Goal: Task Accomplishment & Management: Use online tool/utility

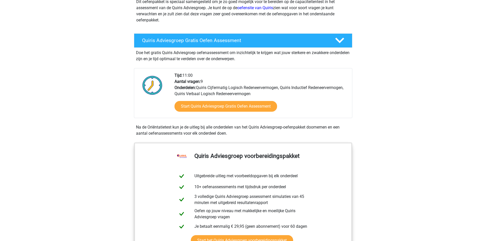
scroll to position [77, 0]
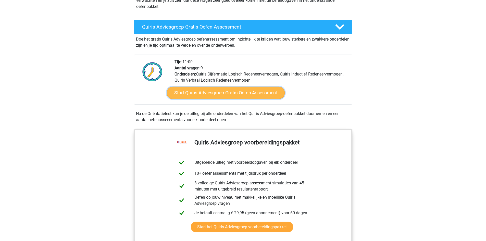
click at [223, 95] on link "Start Quiris Adviesgroep Gratis Oefen Assessment" at bounding box center [226, 93] width 118 height 12
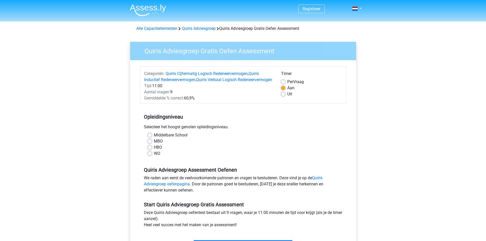
click at [154, 157] on label "WO" at bounding box center [157, 153] width 6 height 6
click at [150, 156] on input "WO" at bounding box center [150, 152] width 4 height 5
radio input "true"
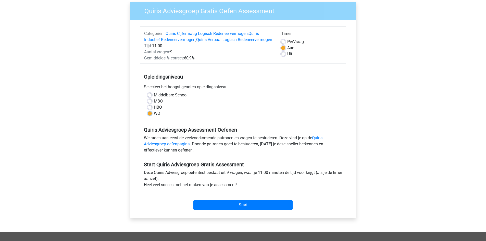
scroll to position [77, 0]
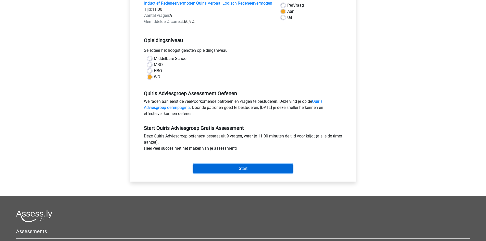
click at [236, 173] on input "Start" at bounding box center [242, 169] width 99 height 10
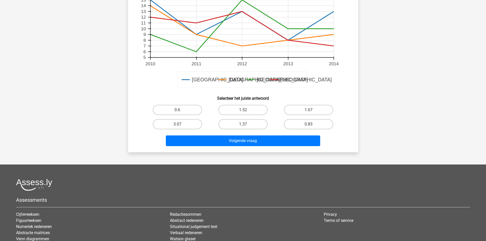
scroll to position [179, 0]
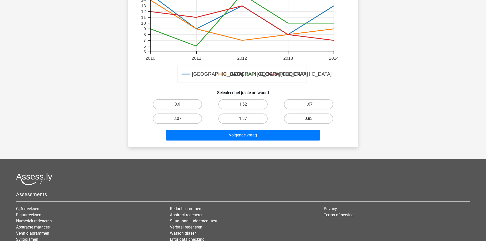
click at [291, 120] on label "0.83" at bounding box center [308, 118] width 49 height 10
click at [309, 120] on input "0.83" at bounding box center [310, 120] width 3 height 3
radio input "true"
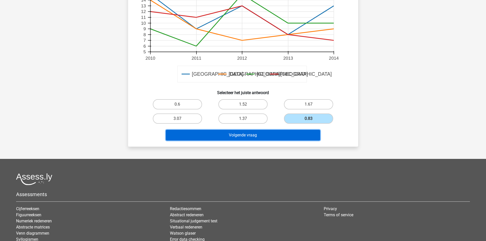
click at [272, 136] on button "Volgende vraag" at bounding box center [243, 135] width 154 height 11
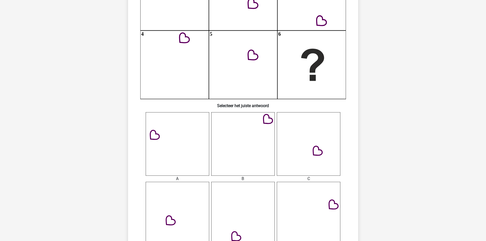
scroll to position [102, 0]
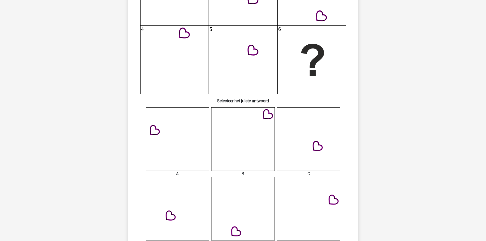
click at [315, 158] on icon at bounding box center [309, 139] width 64 height 64
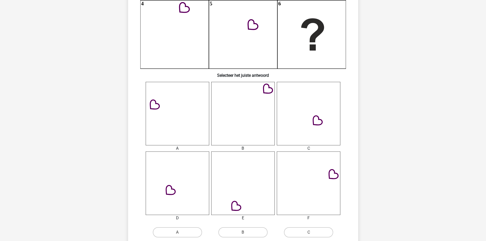
scroll to position [230, 0]
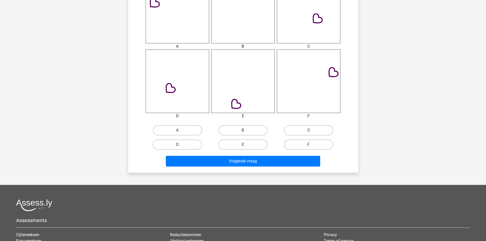
click at [311, 130] on label "C" at bounding box center [308, 130] width 49 height 10
click at [311, 130] on input "C" at bounding box center [310, 131] width 3 height 3
radio input "true"
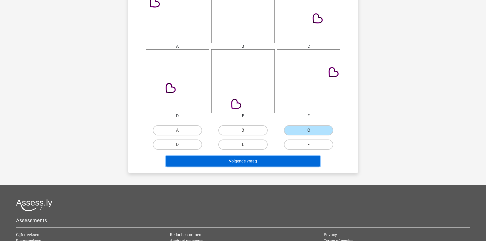
click at [291, 162] on button "Volgende vraag" at bounding box center [243, 161] width 154 height 11
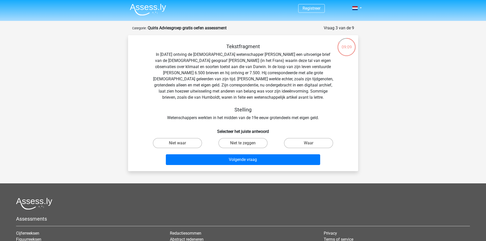
scroll to position [0, 0]
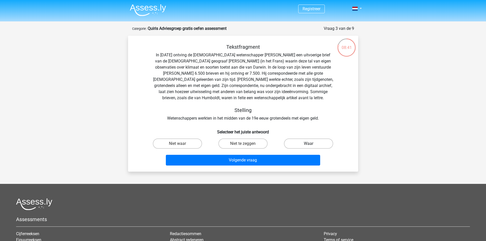
click at [294, 143] on label "Waar" at bounding box center [308, 143] width 49 height 10
click at [309, 144] on input "Waar" at bounding box center [310, 145] width 3 height 3
radio input "true"
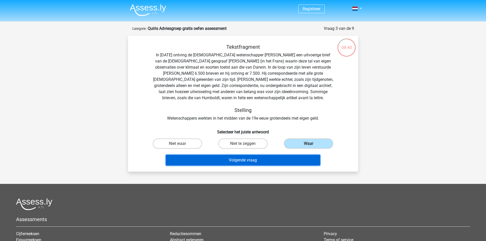
click at [280, 161] on button "Volgende vraag" at bounding box center [243, 160] width 154 height 11
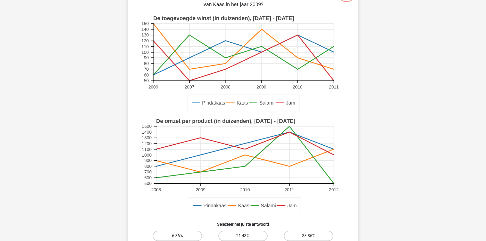
scroll to position [77, 0]
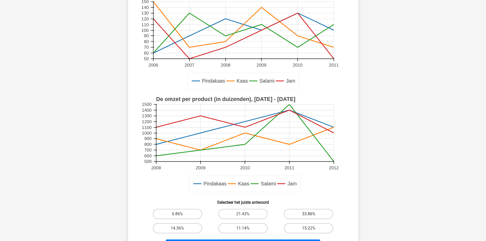
click at [309, 214] on label "33.86%" at bounding box center [308, 214] width 49 height 10
click at [309, 214] on input "33.86%" at bounding box center [310, 215] width 3 height 3
radio input "true"
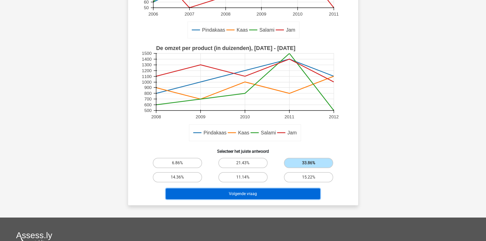
click at [300, 195] on button "Volgende vraag" at bounding box center [243, 193] width 154 height 11
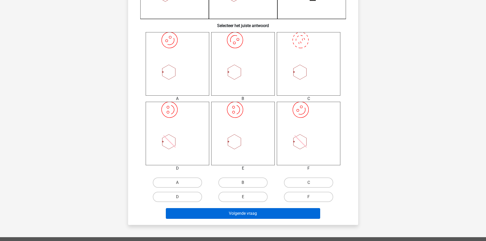
scroll to position [179, 0]
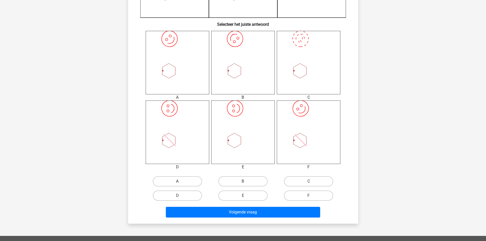
click at [193, 182] on label "A" at bounding box center [177, 181] width 49 height 10
click at [181, 182] on input "A" at bounding box center [178, 182] width 3 height 3
radio input "true"
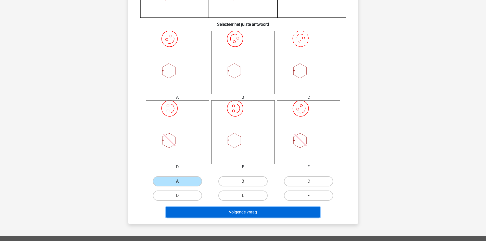
click at [227, 212] on button "Volgende vraag" at bounding box center [243, 212] width 154 height 11
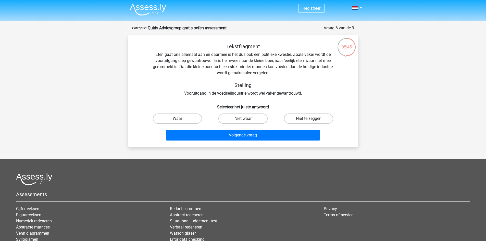
scroll to position [0, 0]
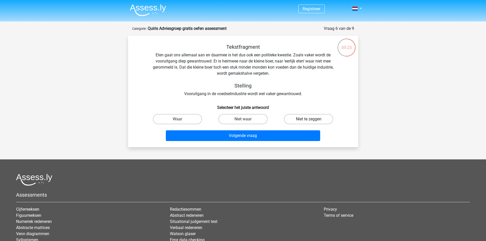
click at [299, 121] on label "Niet te zeggen" at bounding box center [308, 119] width 49 height 10
click at [309, 121] on input "Niet te zeggen" at bounding box center [310, 120] width 3 height 3
radio input "true"
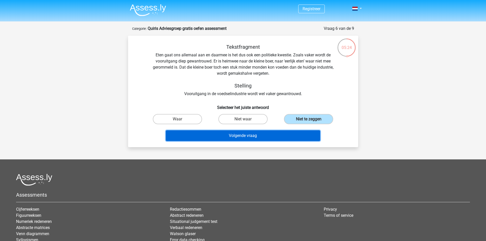
click at [295, 133] on button "Volgende vraag" at bounding box center [243, 135] width 154 height 11
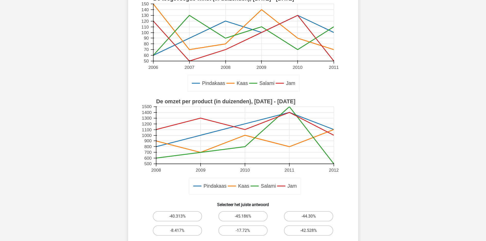
scroll to position [102, 0]
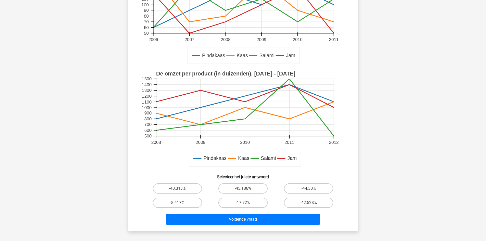
click at [186, 190] on label "-40.313%" at bounding box center [177, 188] width 49 height 10
click at [181, 190] on input "-40.313%" at bounding box center [178, 189] width 3 height 3
radio input "true"
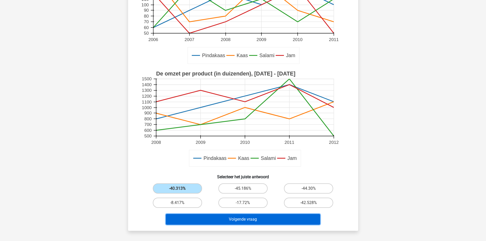
click at [255, 220] on button "Volgende vraag" at bounding box center [243, 219] width 154 height 11
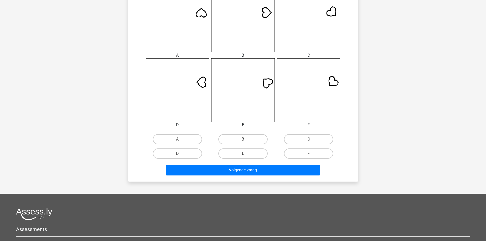
scroll to position [230, 0]
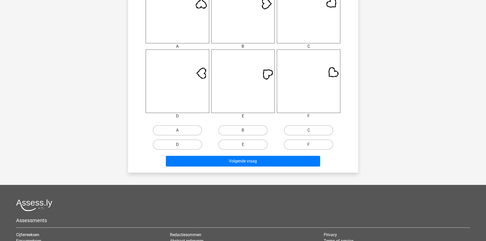
click at [184, 145] on label "D" at bounding box center [177, 145] width 49 height 10
click at [181, 145] on input "D" at bounding box center [178, 146] width 3 height 3
radio input "true"
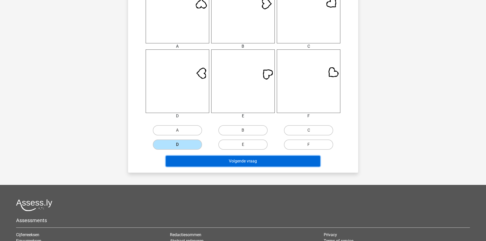
click at [213, 162] on button "Volgende vraag" at bounding box center [243, 161] width 154 height 11
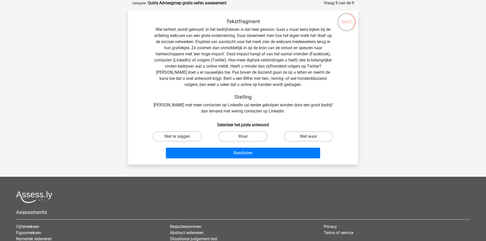
scroll to position [0, 0]
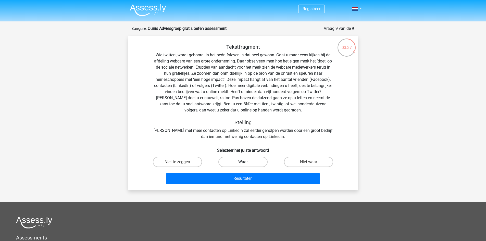
click at [251, 161] on label "Waar" at bounding box center [242, 162] width 49 height 10
click at [246, 162] on input "Waar" at bounding box center [244, 163] width 3 height 3
radio input "true"
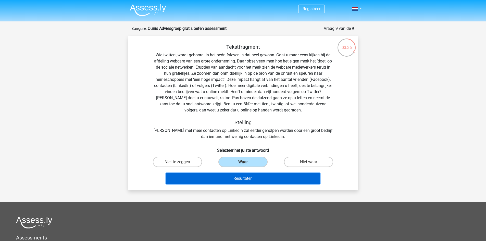
click at [257, 178] on button "Resultaten" at bounding box center [243, 178] width 154 height 11
